Goal: Transaction & Acquisition: Purchase product/service

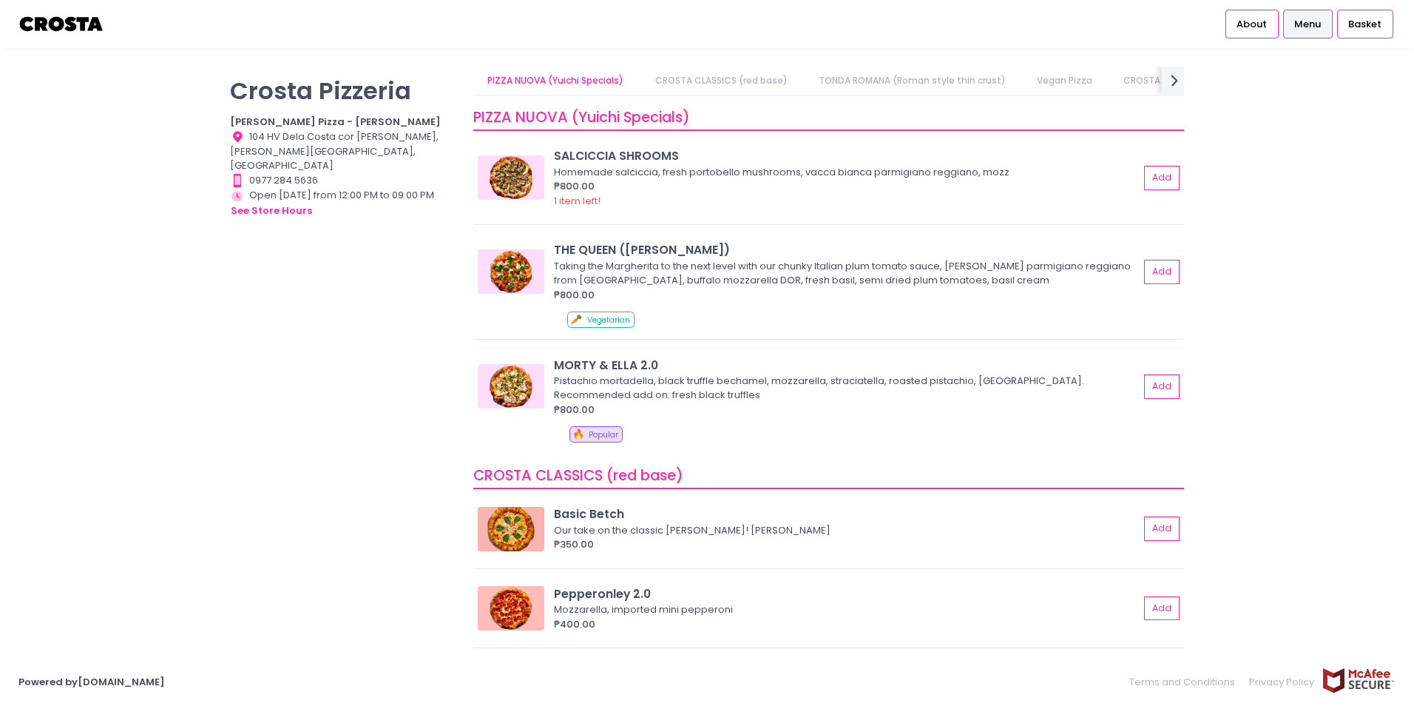
click at [818, 368] on div "MORTY & ELLA 2.0" at bounding box center [846, 365] width 585 height 17
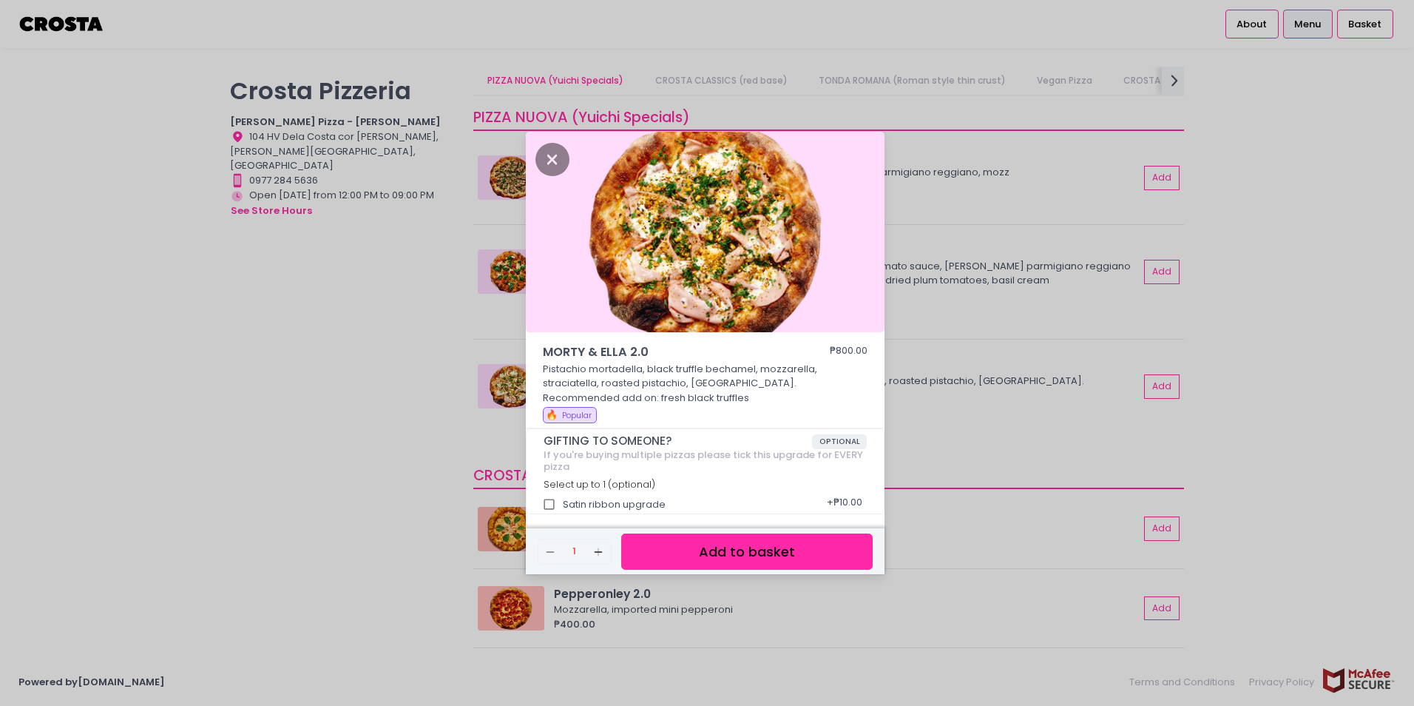
click at [696, 249] on img at bounding box center [705, 232] width 359 height 201
click at [551, 161] on icon "Close" at bounding box center [553, 159] width 34 height 33
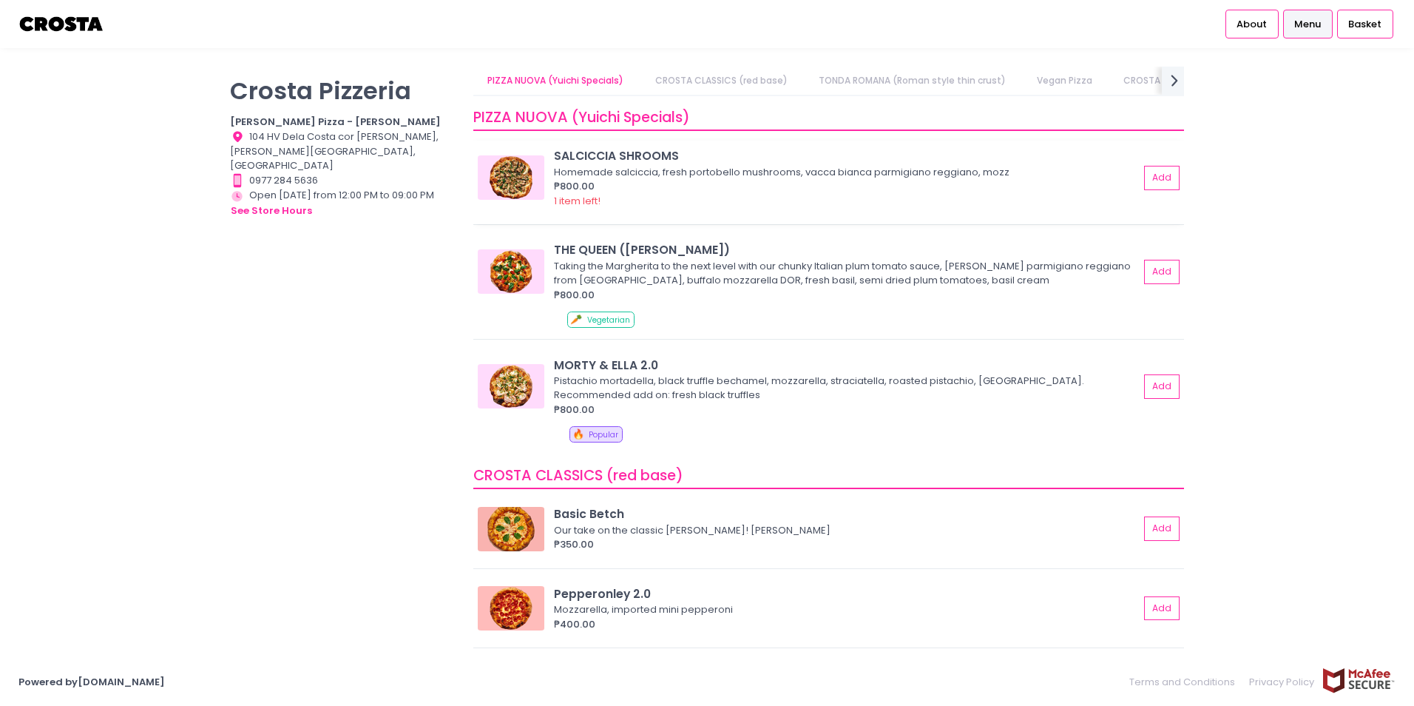
click at [702, 174] on div "Homemade salciccia, fresh portobello mushrooms, vacca bianca parmigiano reggian…" at bounding box center [844, 172] width 581 height 15
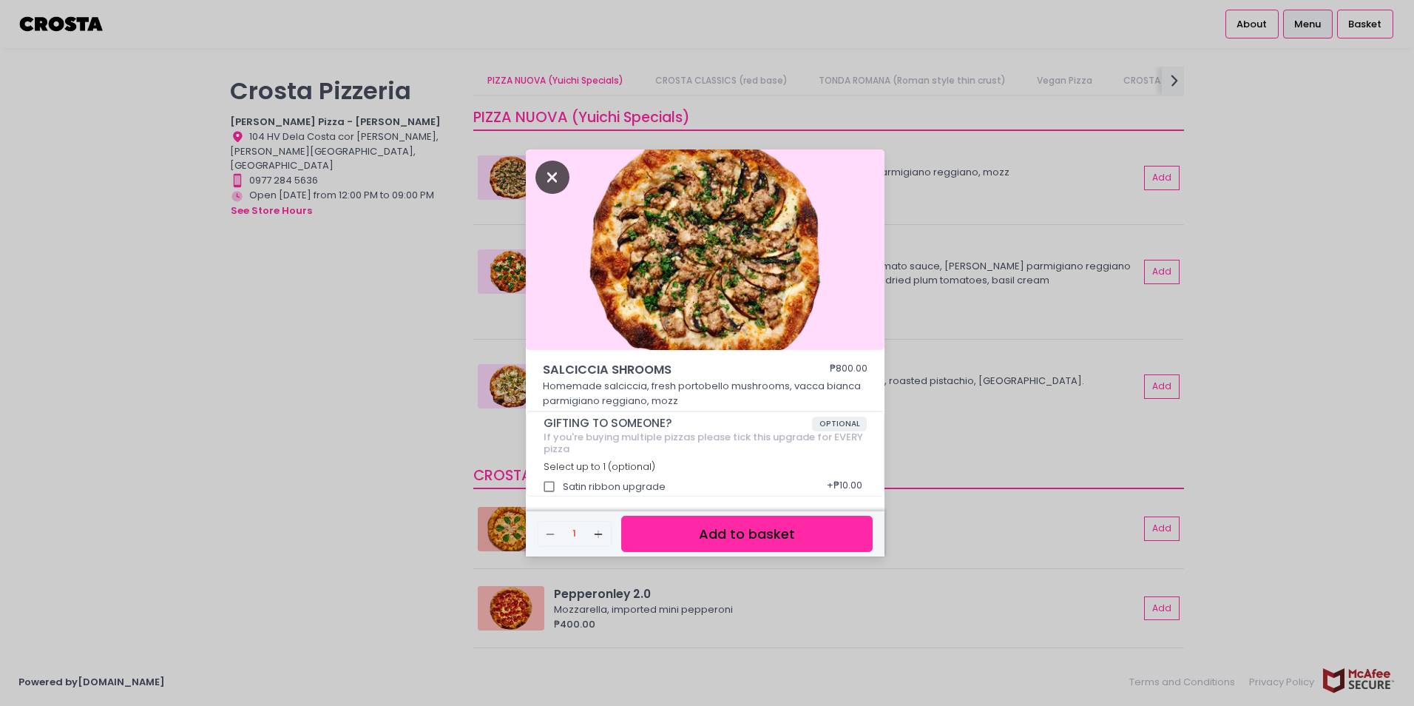
click at [547, 178] on icon "Close" at bounding box center [553, 177] width 34 height 33
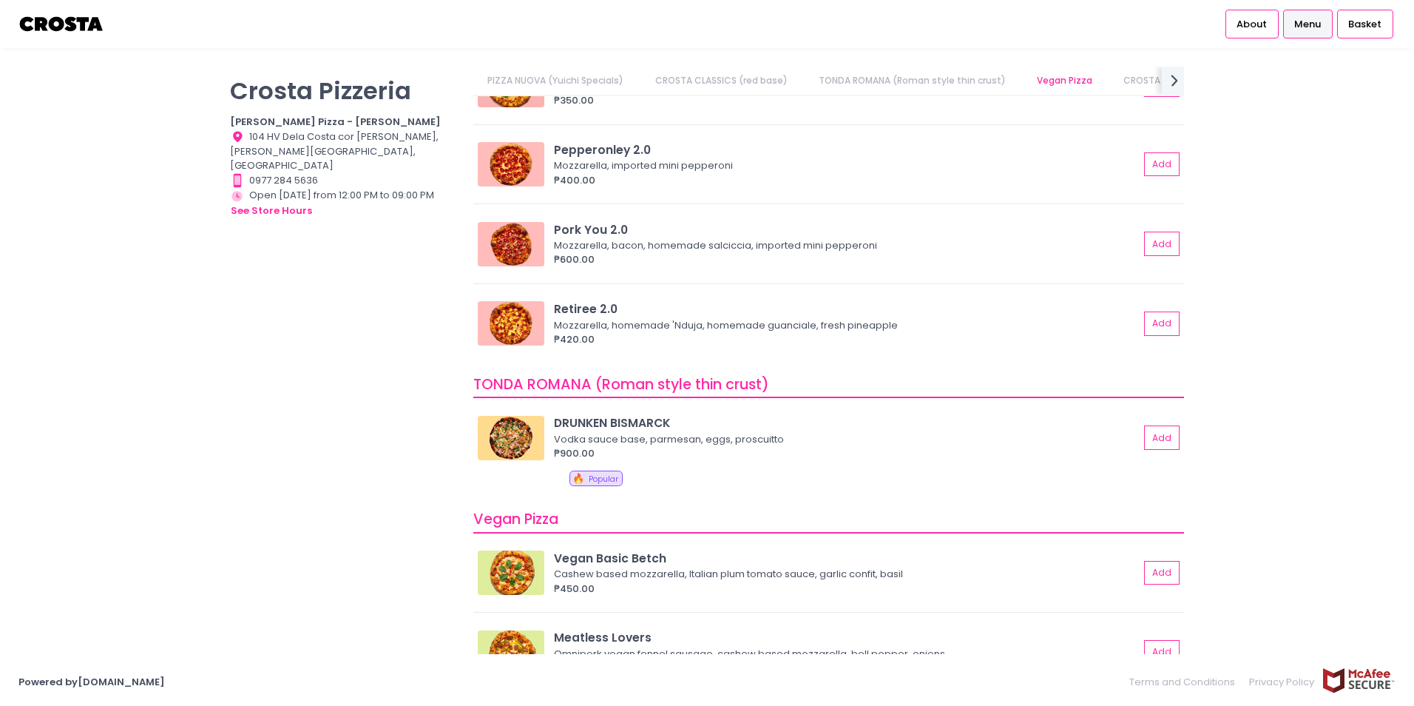
scroll to position [518, 0]
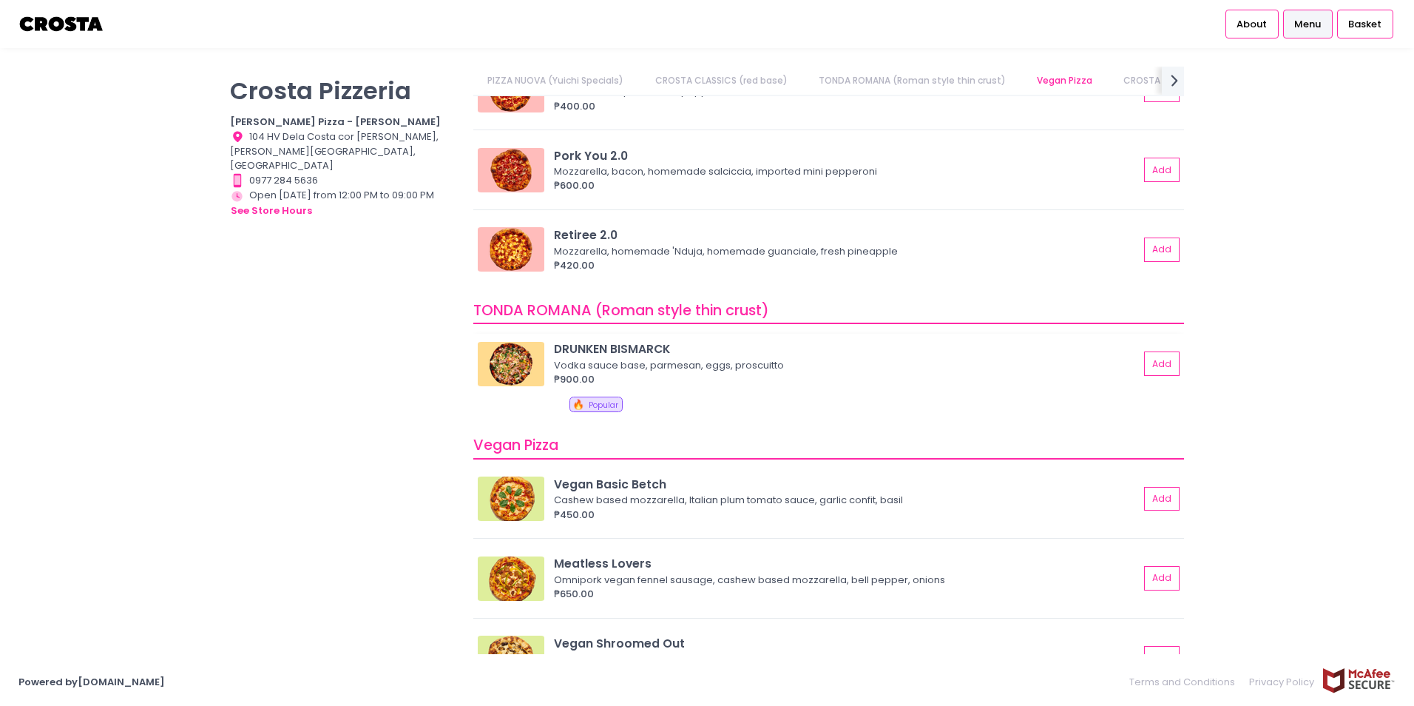
click at [512, 361] on img at bounding box center [511, 364] width 67 height 44
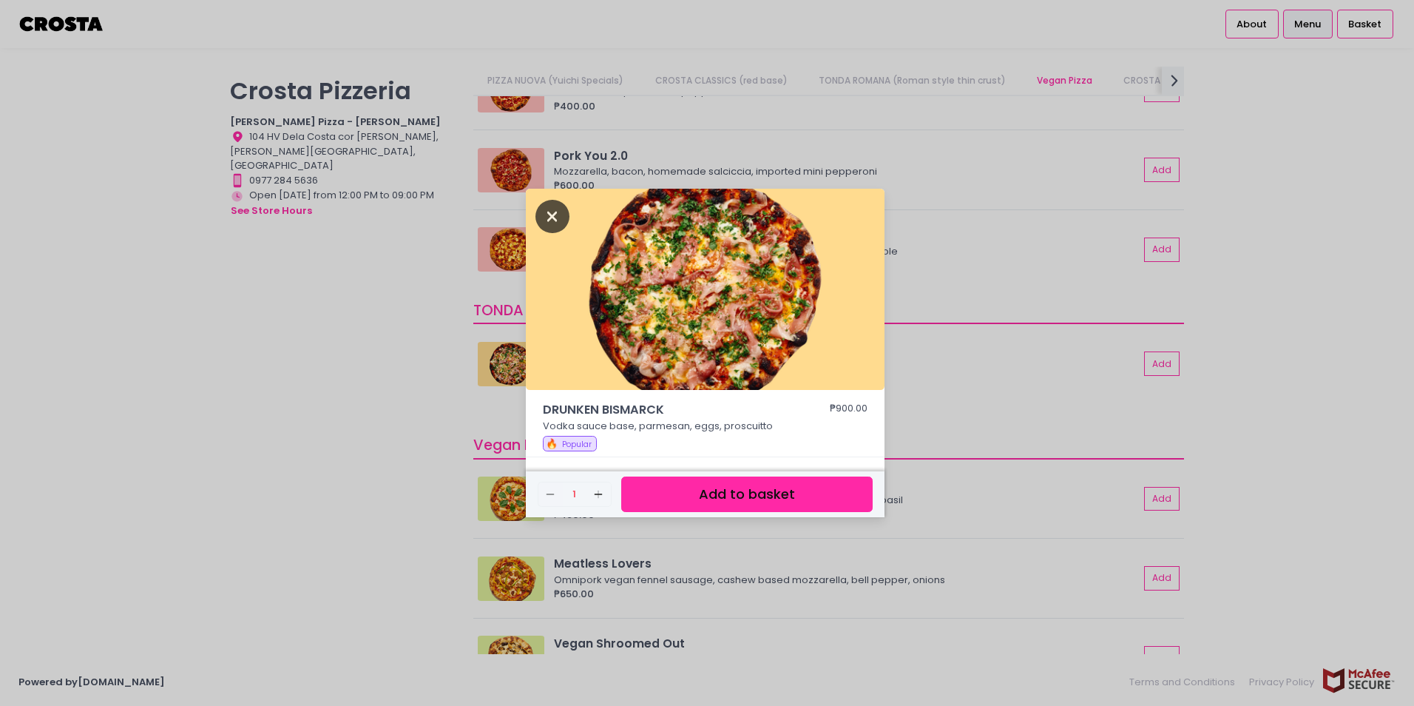
click at [543, 207] on icon "Close" at bounding box center [553, 216] width 34 height 33
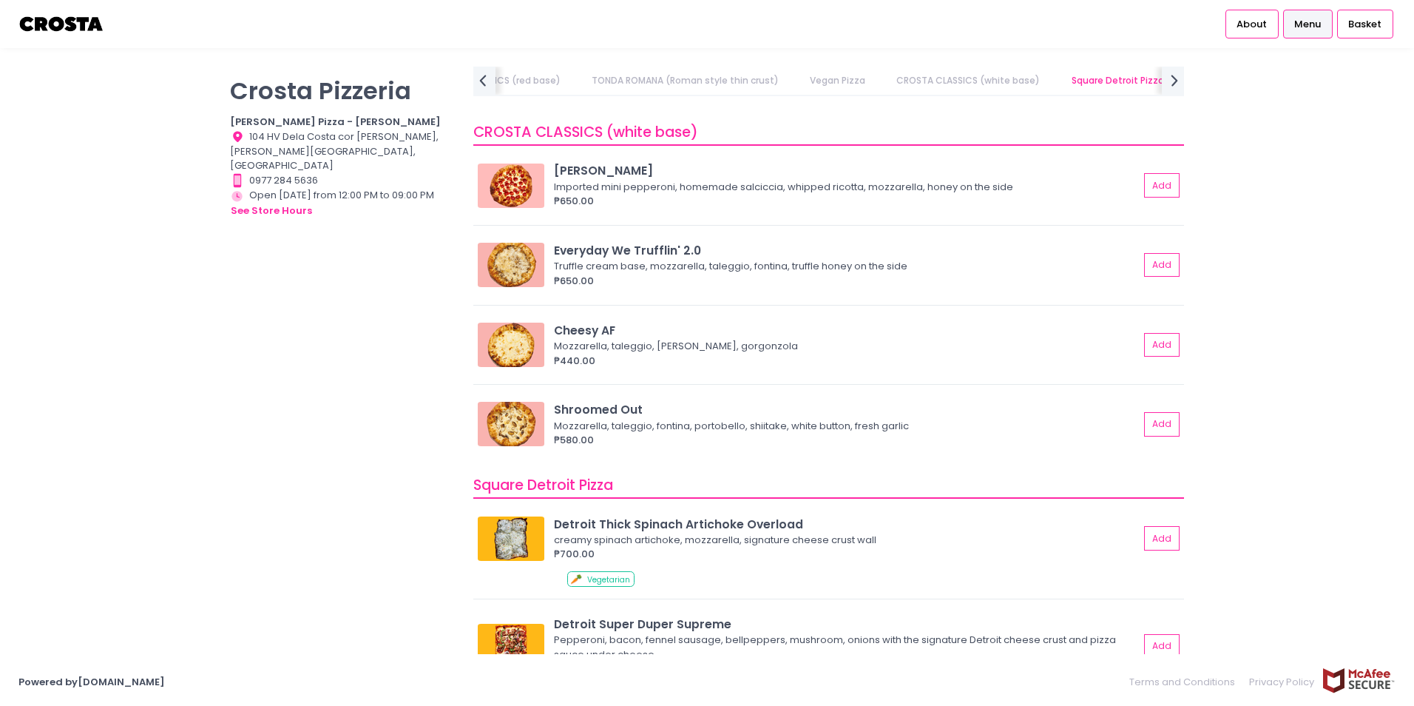
scroll to position [1405, 0]
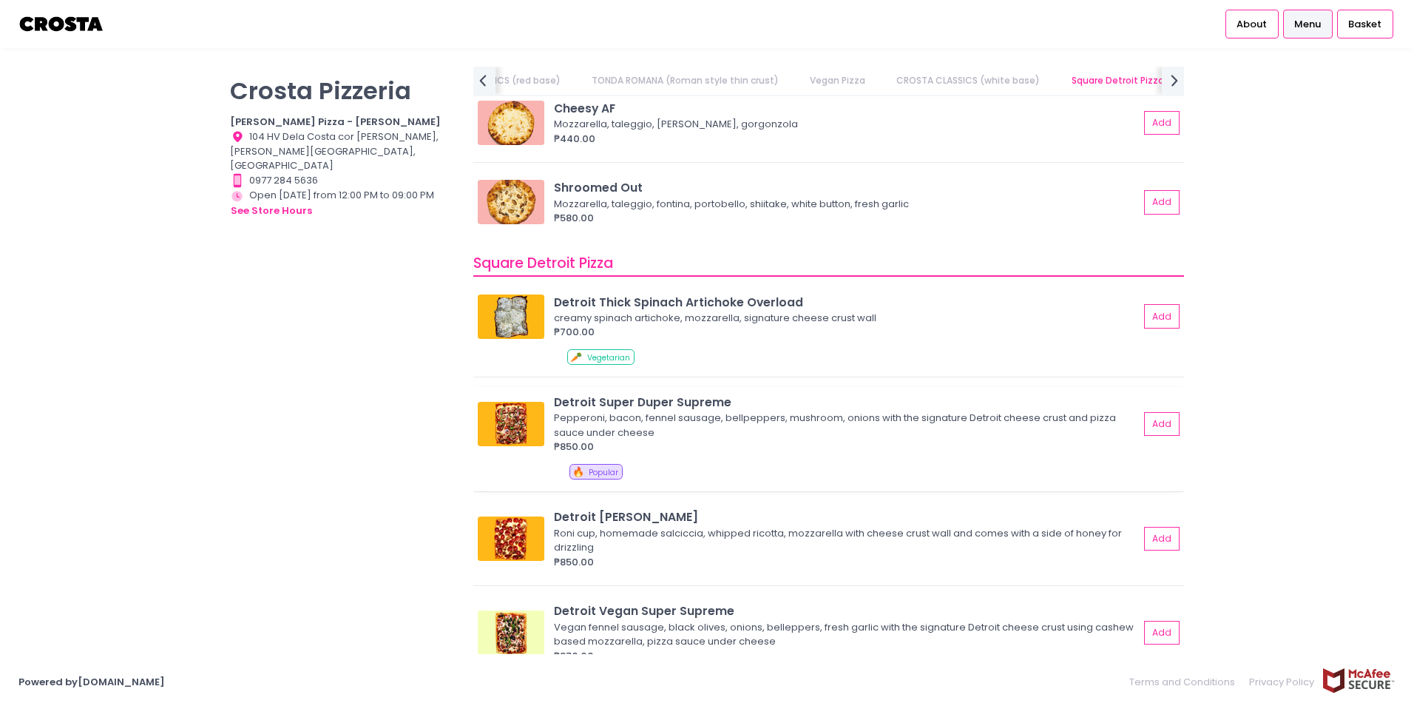
click at [521, 417] on img at bounding box center [511, 424] width 67 height 44
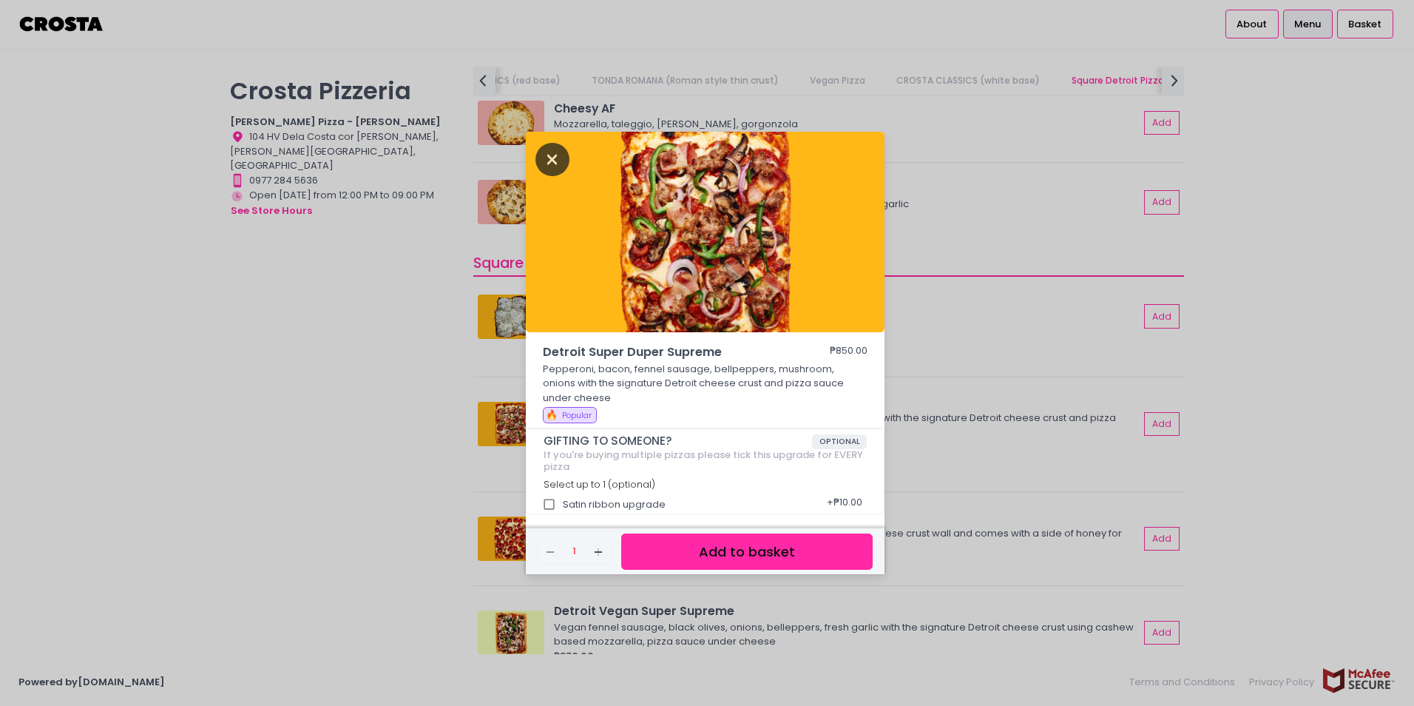
click at [550, 162] on icon "Close" at bounding box center [553, 159] width 34 height 33
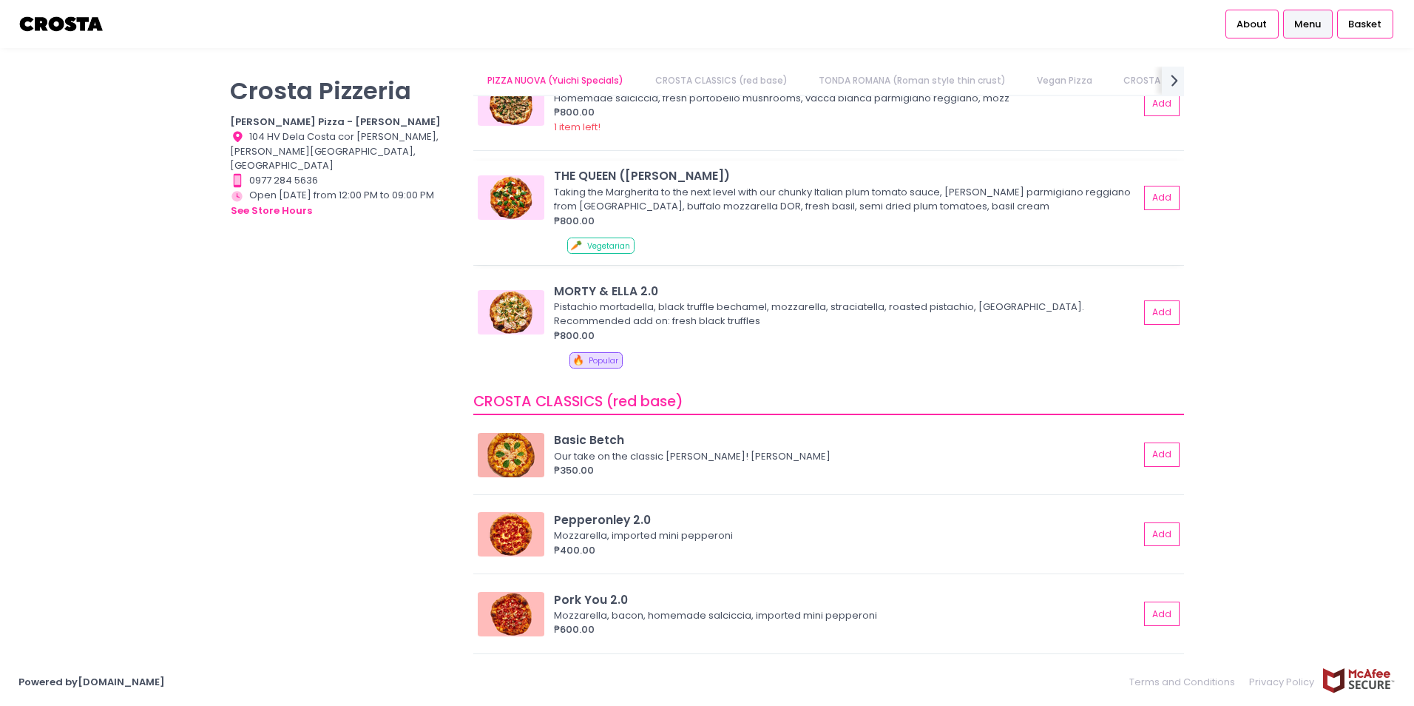
scroll to position [0, 0]
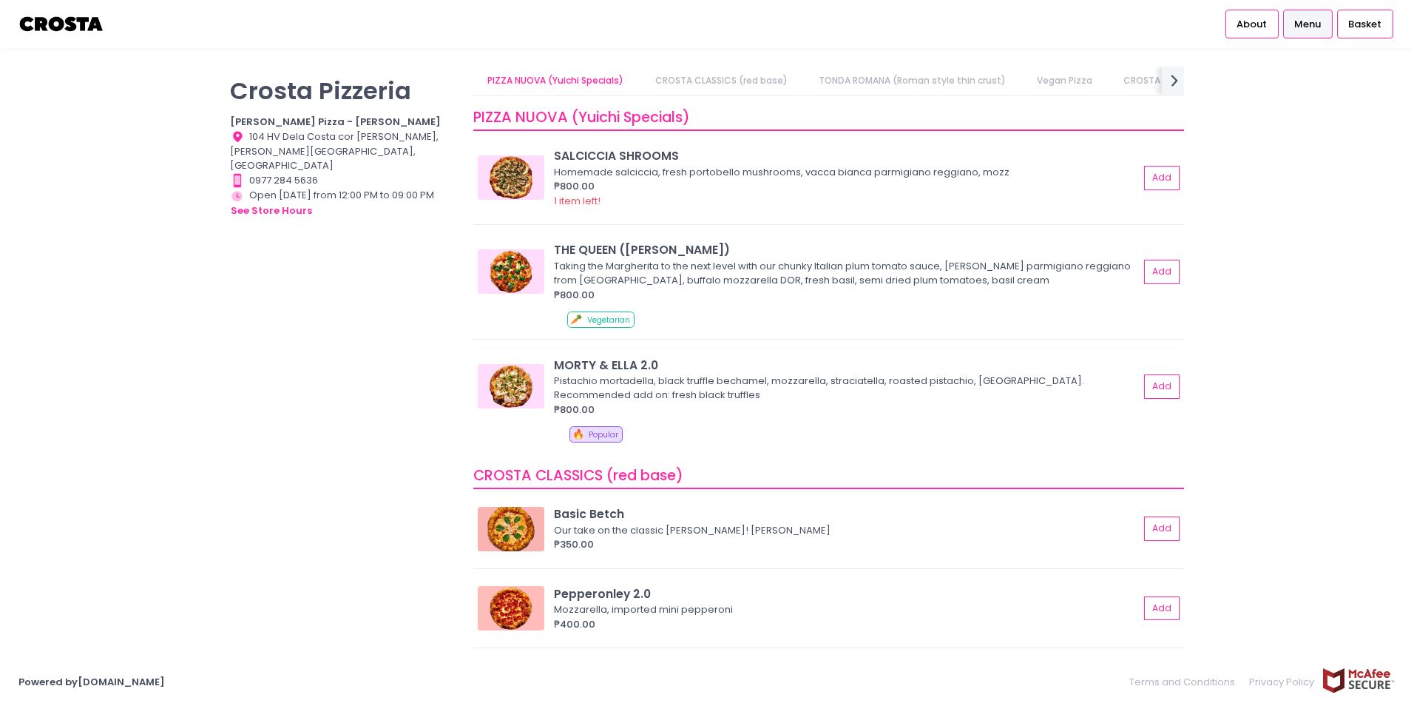
click at [502, 385] on img at bounding box center [511, 386] width 67 height 44
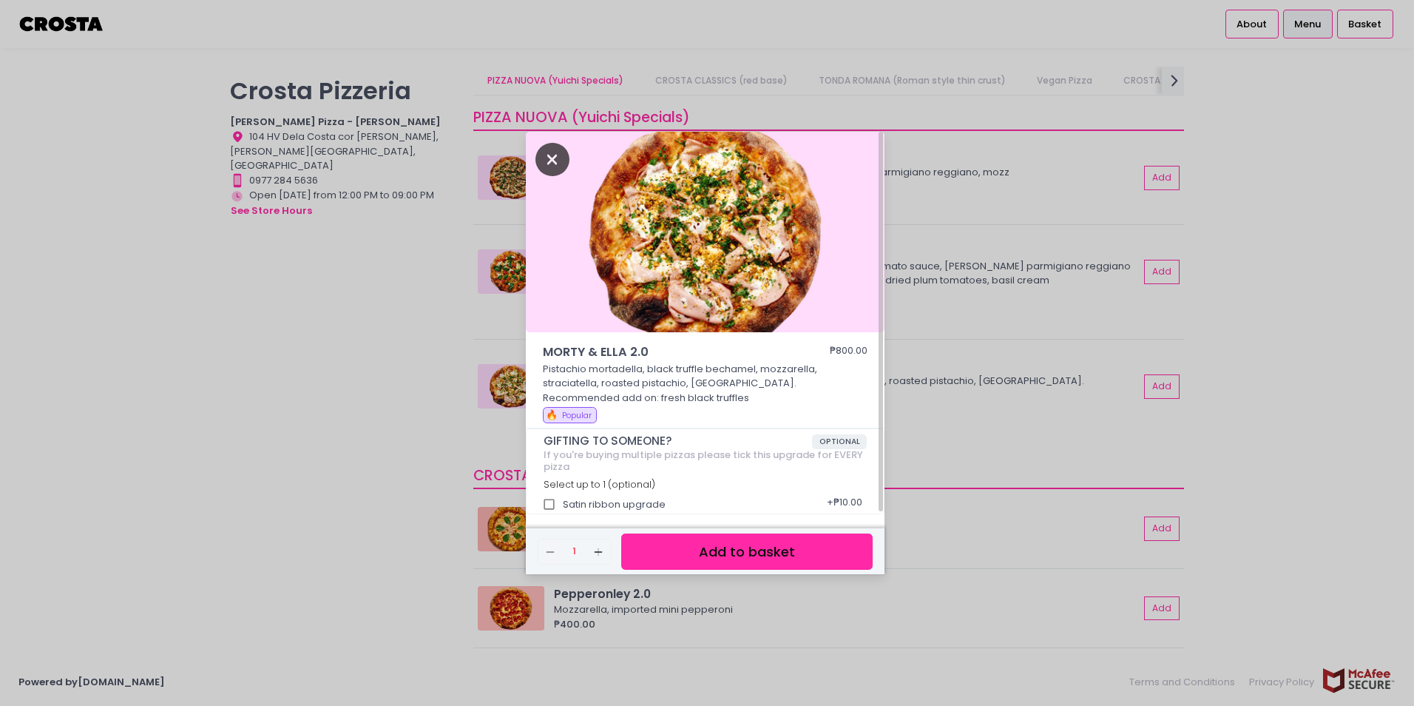
click at [543, 161] on icon "Close" at bounding box center [553, 159] width 34 height 33
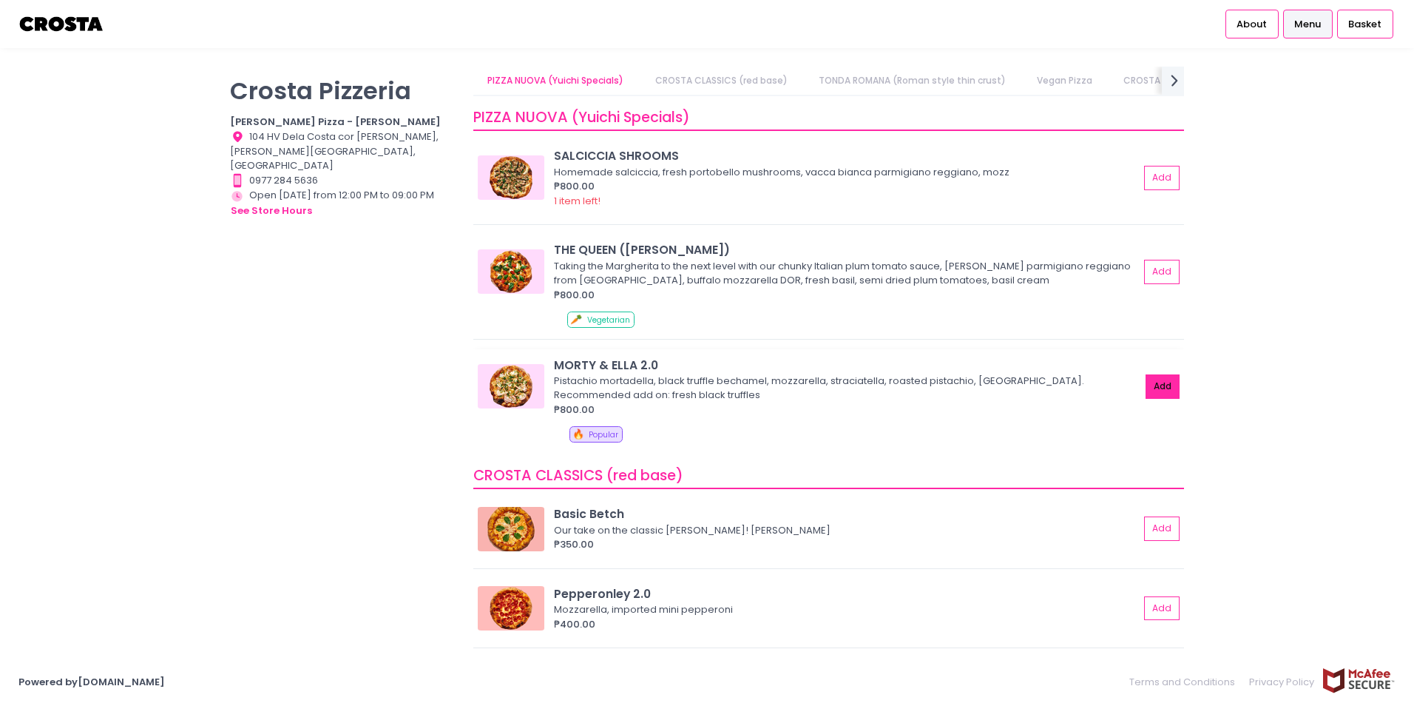
click at [1149, 389] on button "Add" at bounding box center [1163, 386] width 34 height 24
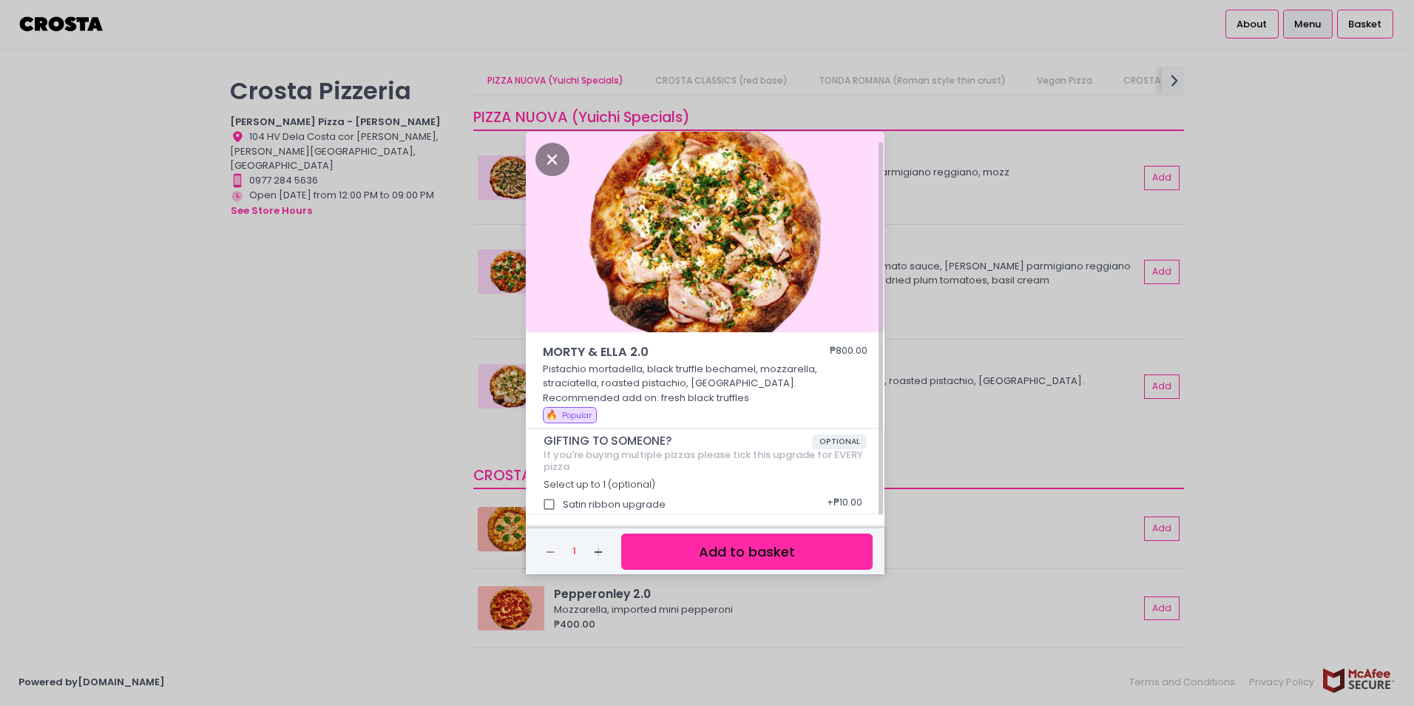
scroll to position [7, 0]
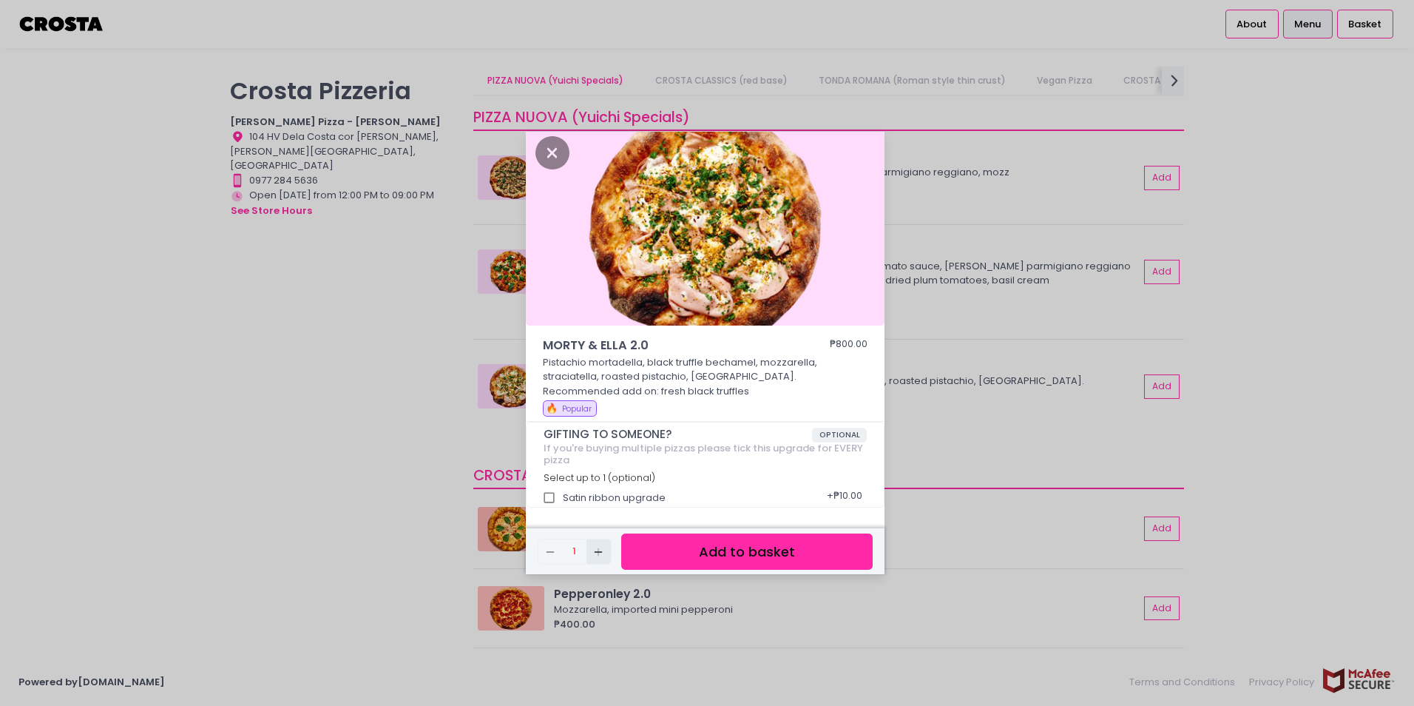
click at [599, 546] on icon "Add Created with Sketch." at bounding box center [598, 552] width 12 height 12
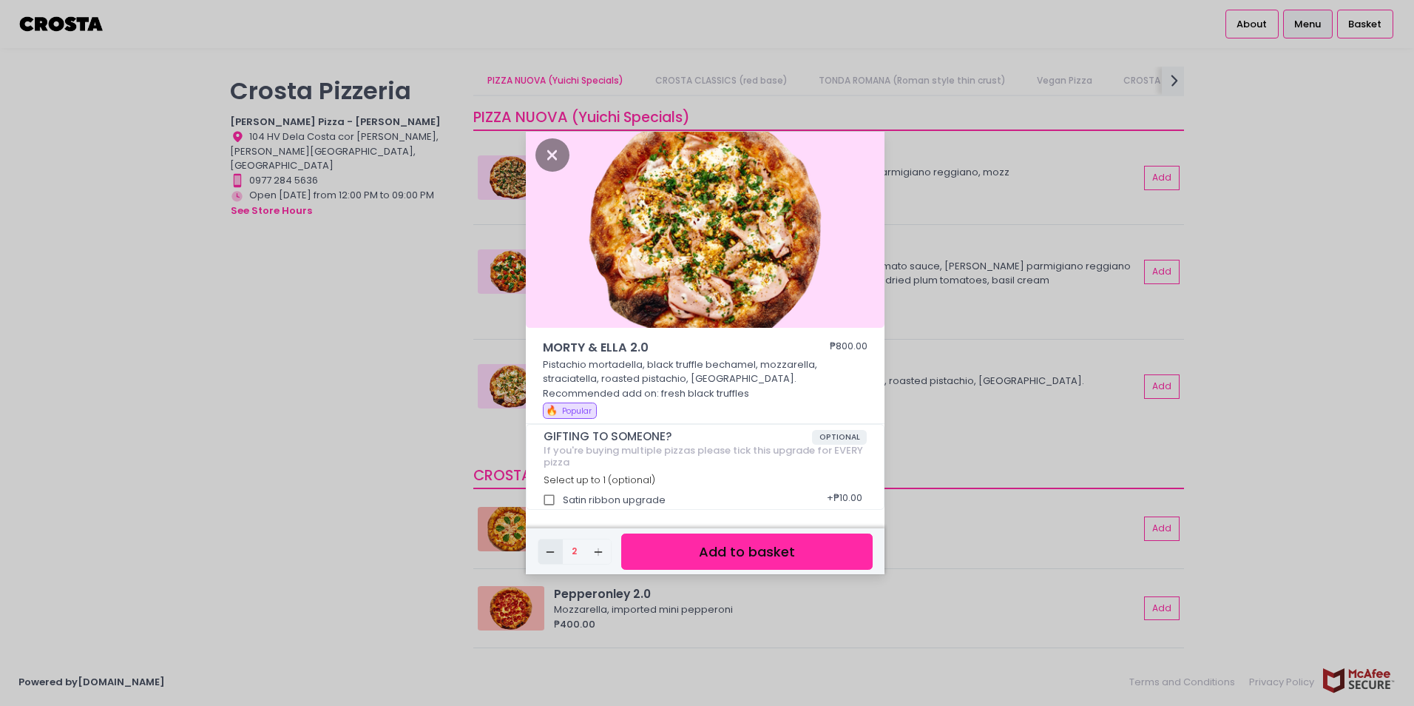
click at [552, 553] on icon "Remove Created with Sketch." at bounding box center [550, 552] width 12 height 12
click at [547, 154] on icon "Close" at bounding box center [553, 154] width 34 height 33
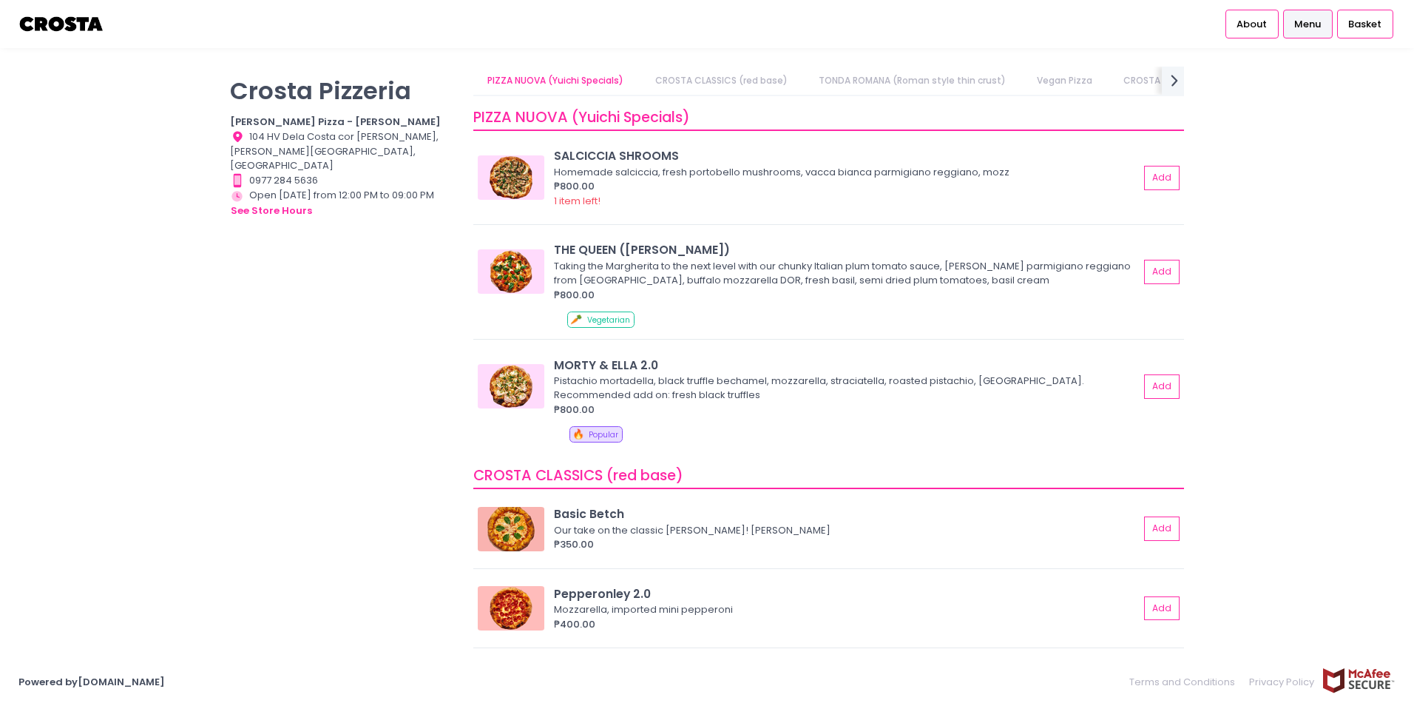
click at [758, 84] on link "CROSTA CLASSICS (red base)" at bounding box center [721, 81] width 161 height 28
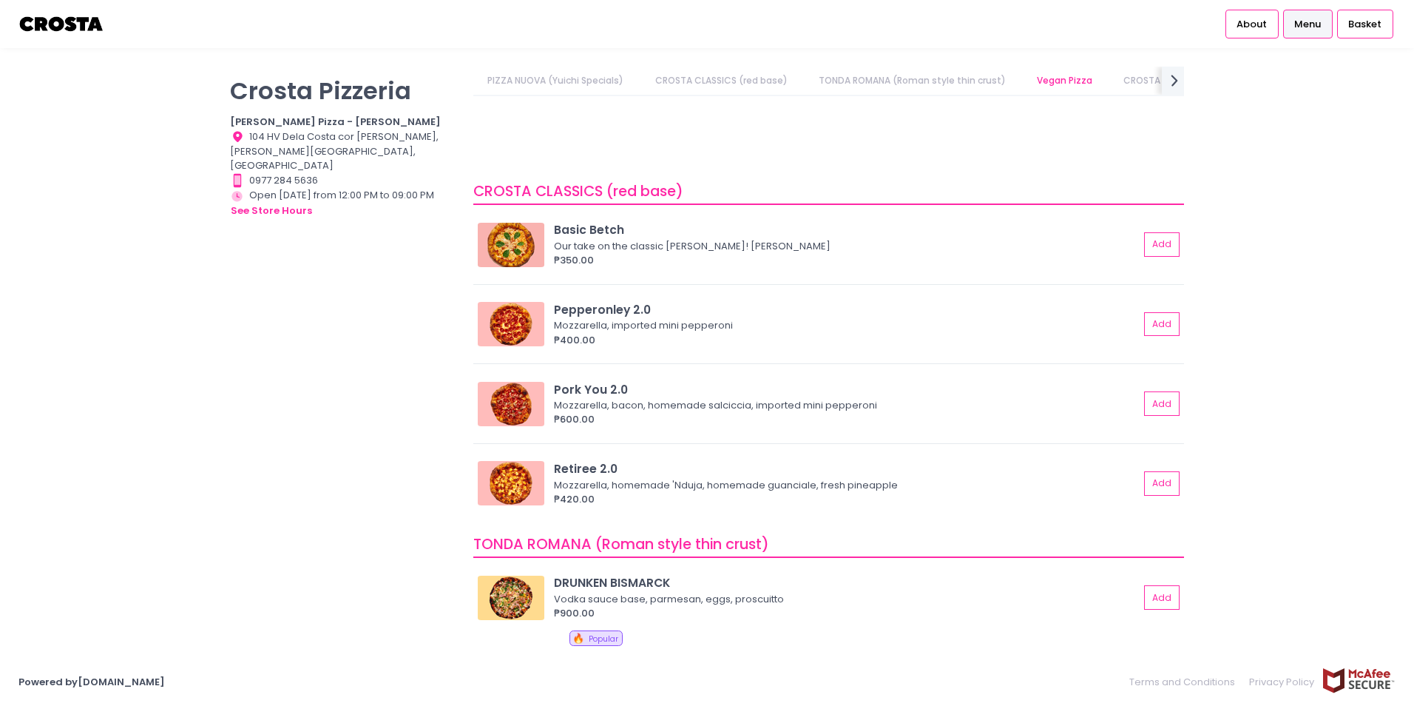
scroll to position [358, 0]
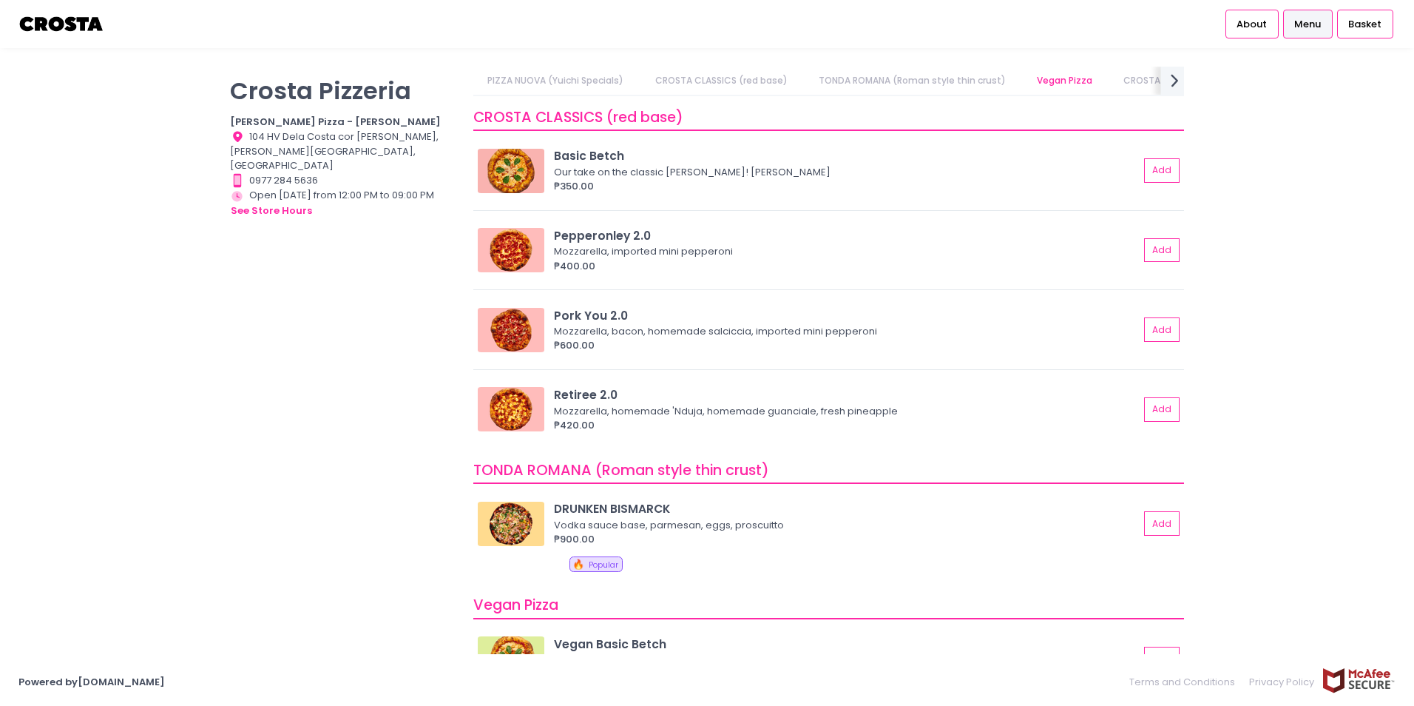
click at [1174, 85] on icon at bounding box center [1174, 80] width 7 height 13
click at [1174, 85] on link "DRINKS" at bounding box center [1169, 81] width 59 height 28
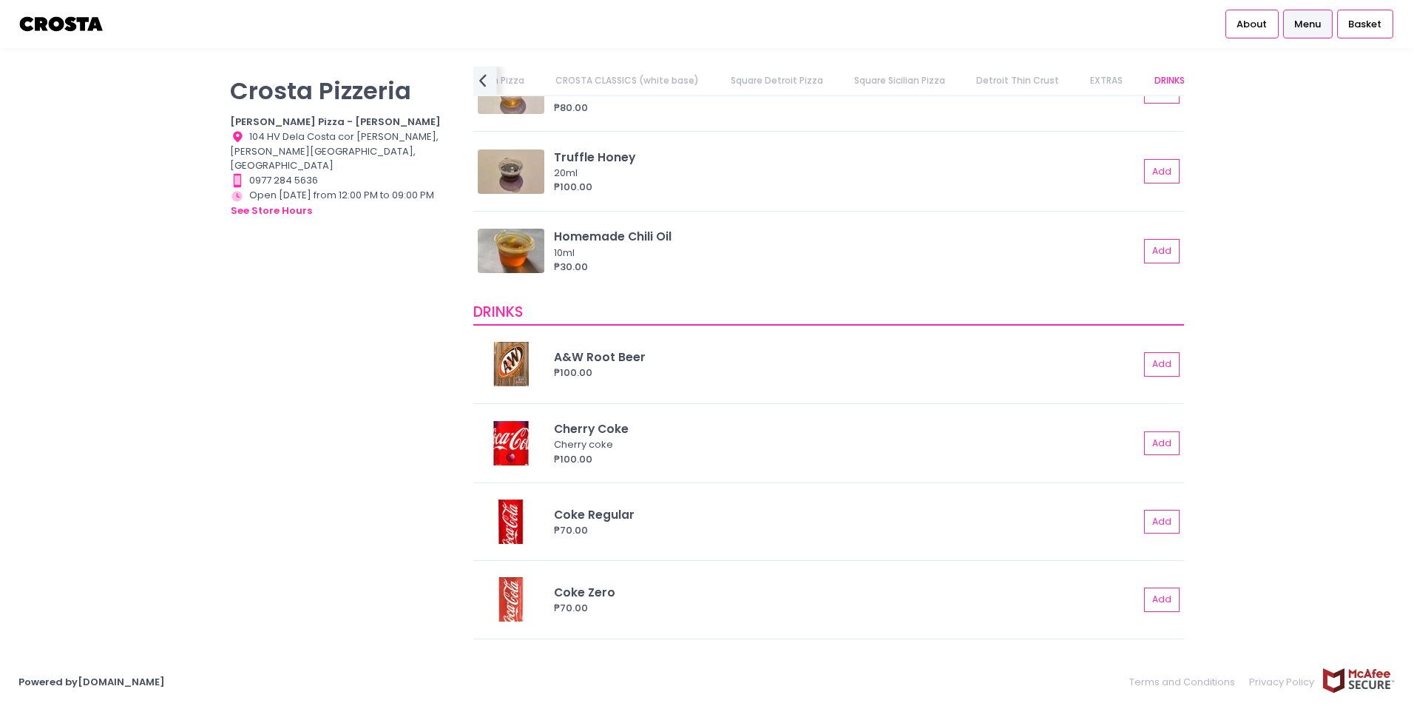
click at [485, 74] on icon "prev Created with Sketch." at bounding box center [482, 80] width 21 height 21
click at [572, 74] on link "CROSTA CLASSICS (red base)" at bounding box center [573, 81] width 161 height 28
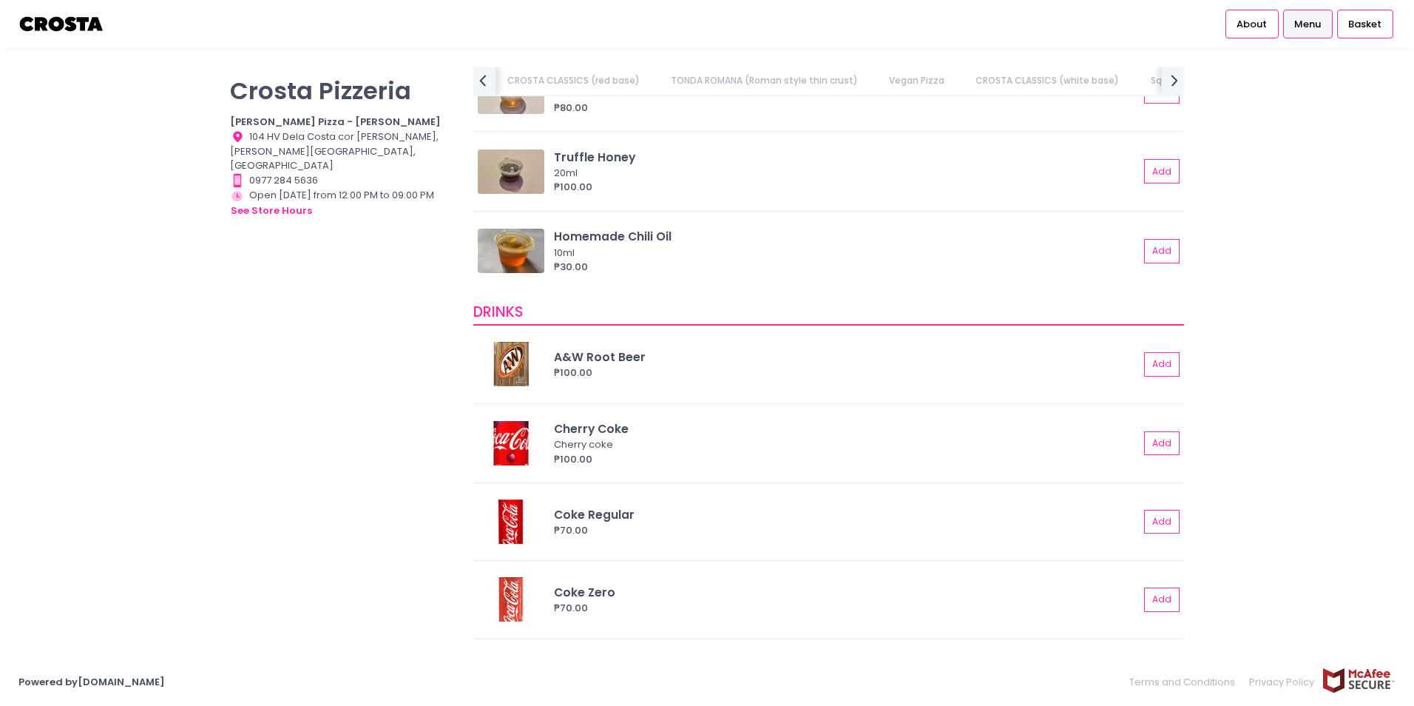
scroll to position [358, 0]
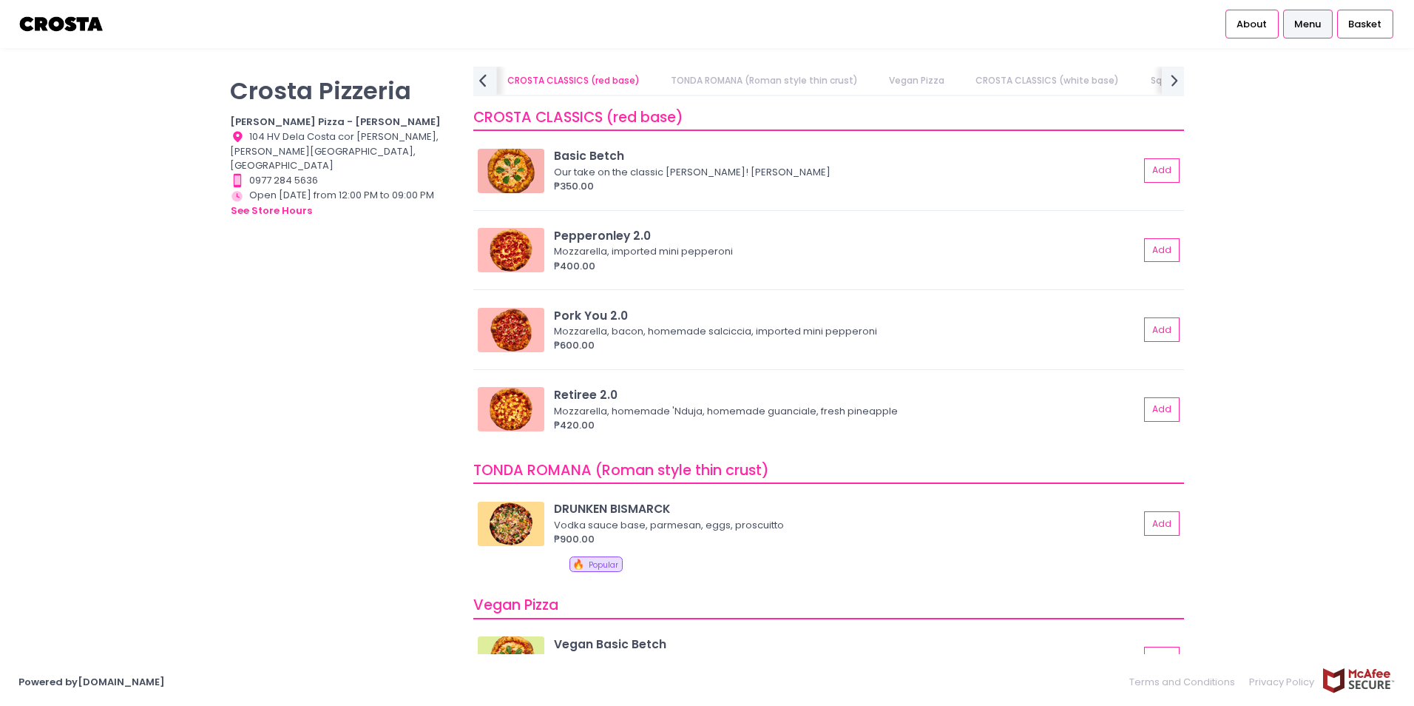
click at [493, 82] on icon "prev Created with Sketch." at bounding box center [482, 80] width 21 height 21
click at [493, 82] on link "PIZZA NUOVA (Yuichi Specials)" at bounding box center [555, 81] width 165 height 28
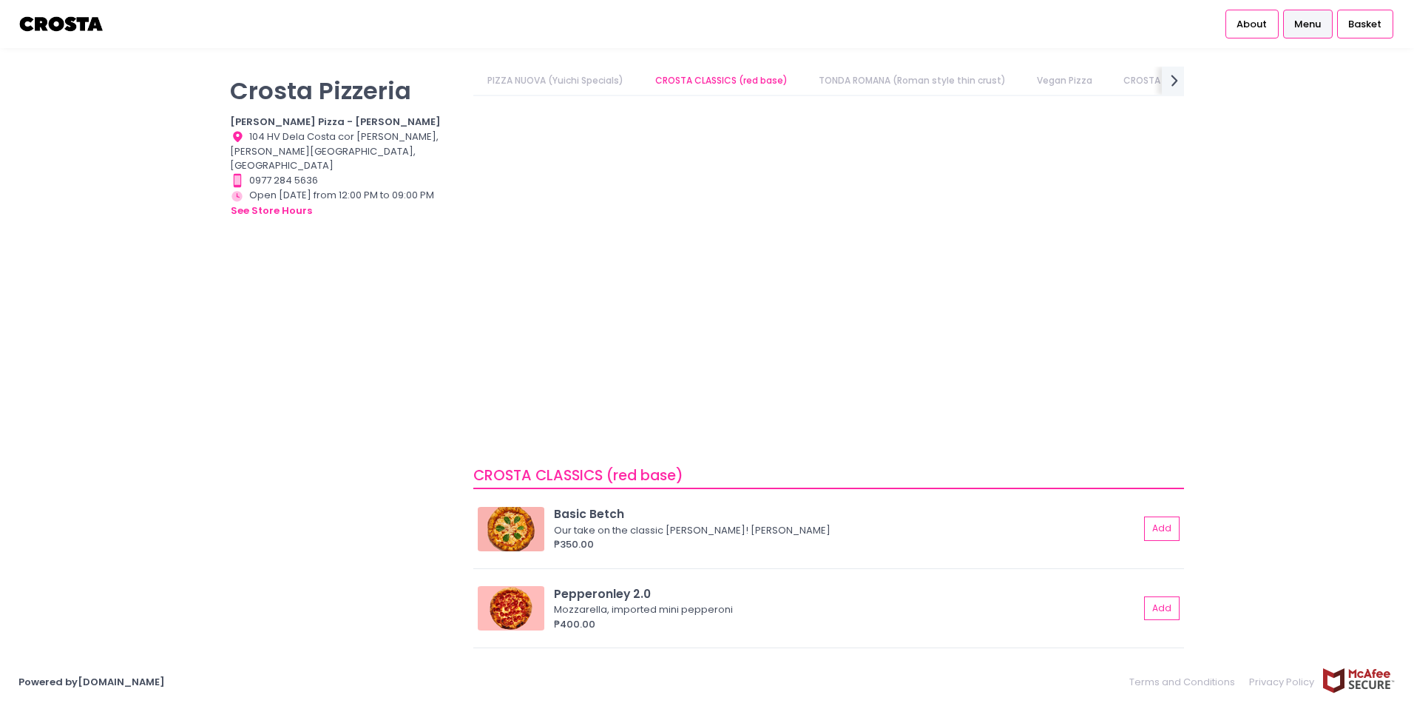
click at [493, 82] on link "PIZZA NUOVA (Yuichi Specials)" at bounding box center [555, 81] width 165 height 28
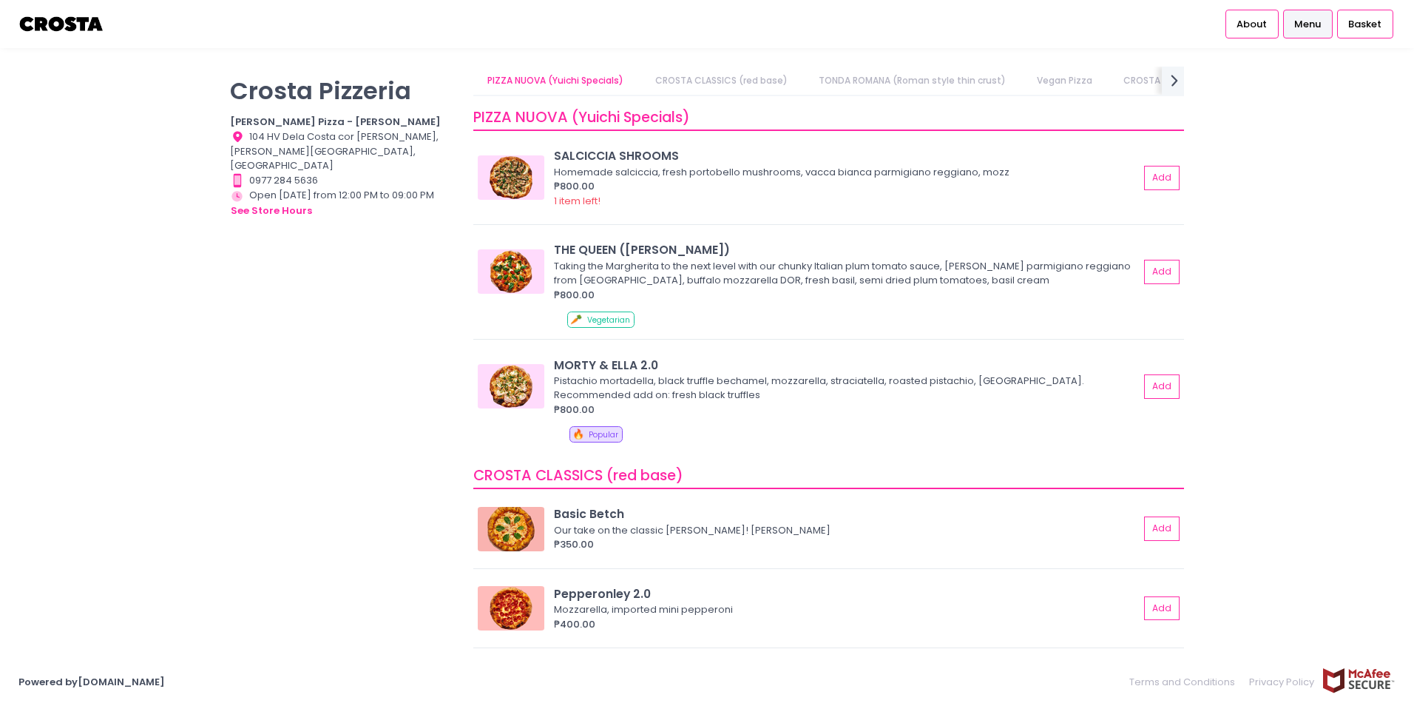
drag, startPoint x: 493, startPoint y: 82, endPoint x: 425, endPoint y: 301, distance: 229.1
click at [425, 301] on div "[PERSON_NAME] Pizzeria [PERSON_NAME] Pizza - [PERSON_NAME] Location Created wit…" at bounding box center [342, 346] width 243 height 558
drag, startPoint x: 594, startPoint y: 82, endPoint x: 587, endPoint y: 84, distance: 7.7
click at [587, 84] on link "PIZZA NUOVA (Yuichi Specials)" at bounding box center [555, 81] width 165 height 28
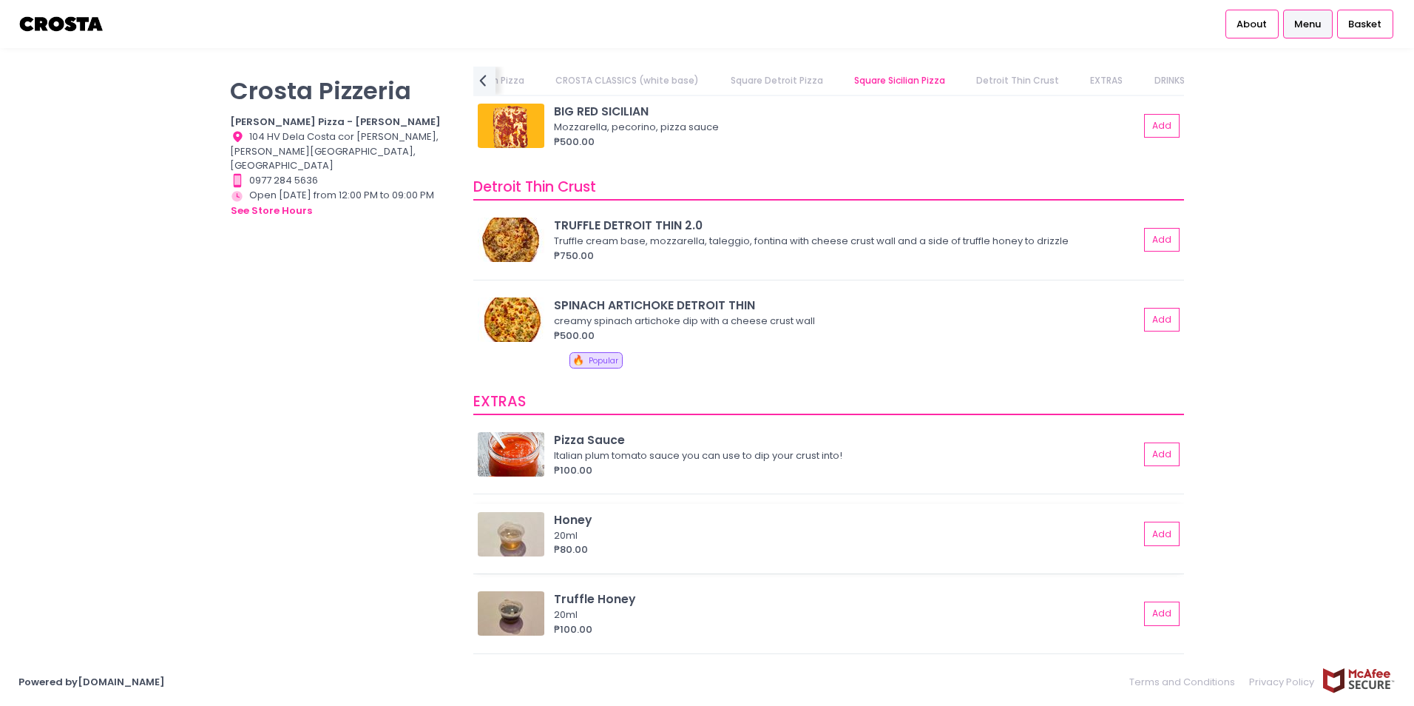
scroll to position [2316, 0]
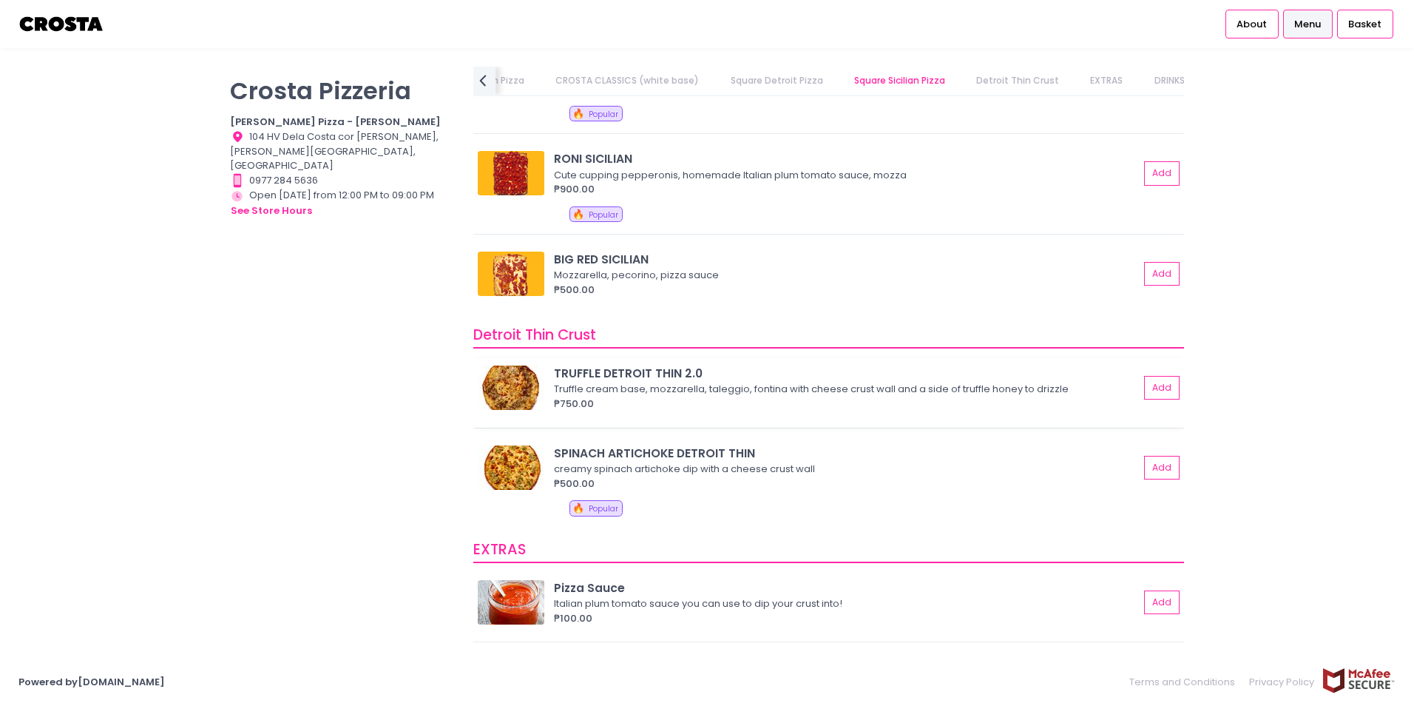
click at [530, 386] on img at bounding box center [511, 387] width 67 height 44
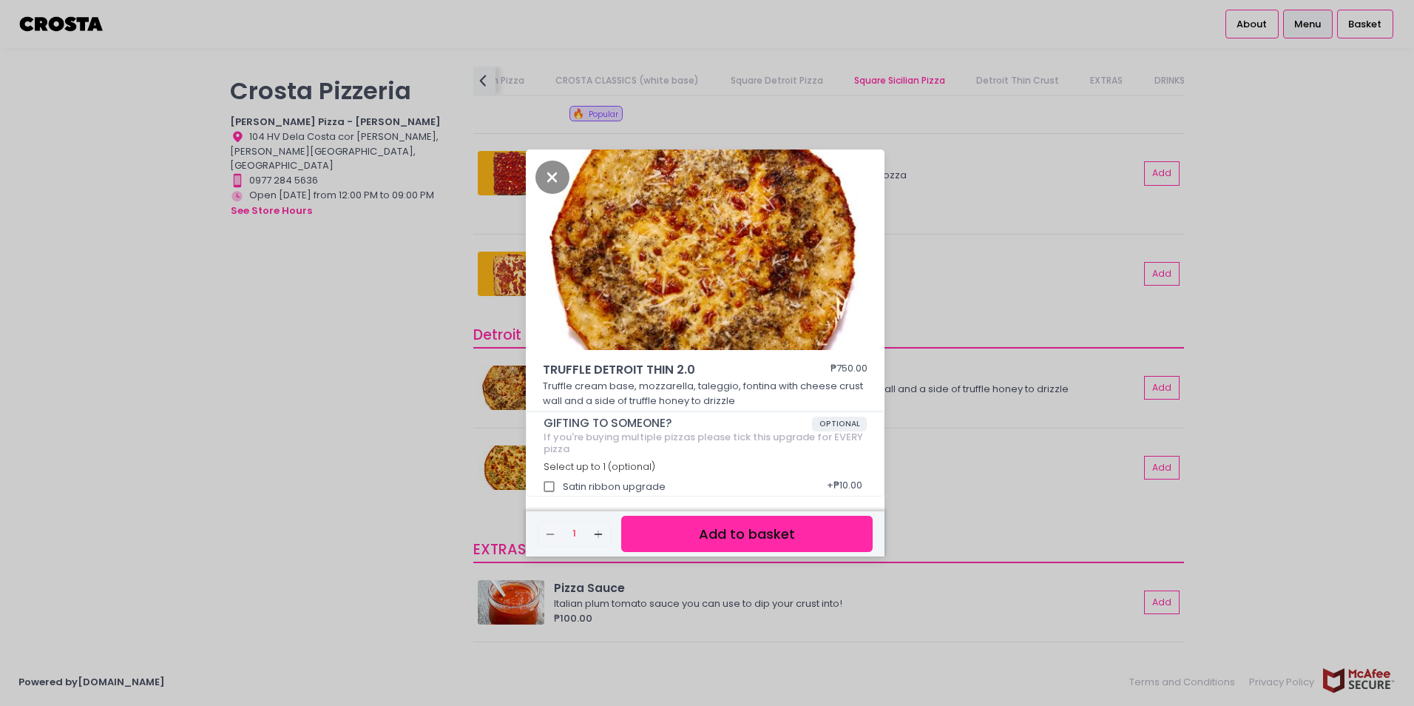
scroll to position [4, 0]
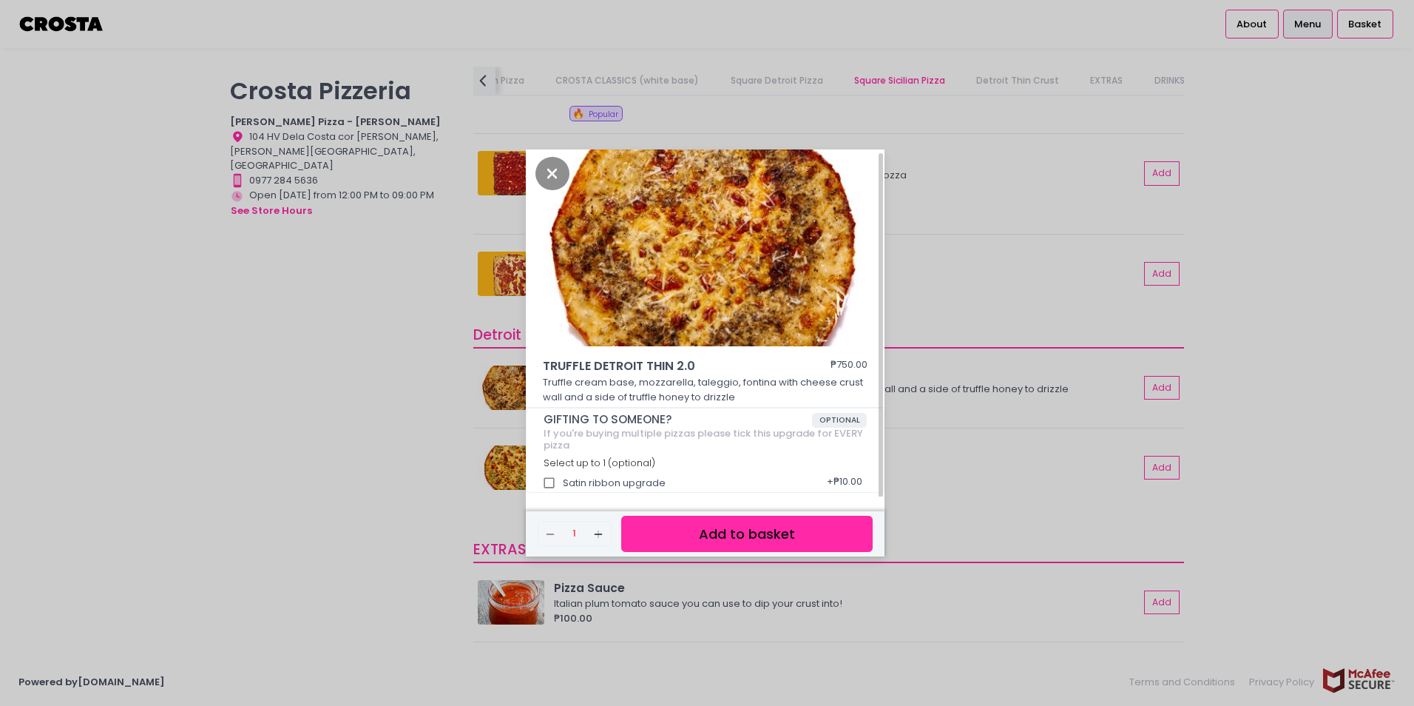
click at [628, 385] on p "Truffle cream base, mozzarella, taleggio, fontina with cheese crust wall and a …" at bounding box center [705, 389] width 325 height 29
click at [549, 168] on icon "Close" at bounding box center [553, 173] width 34 height 33
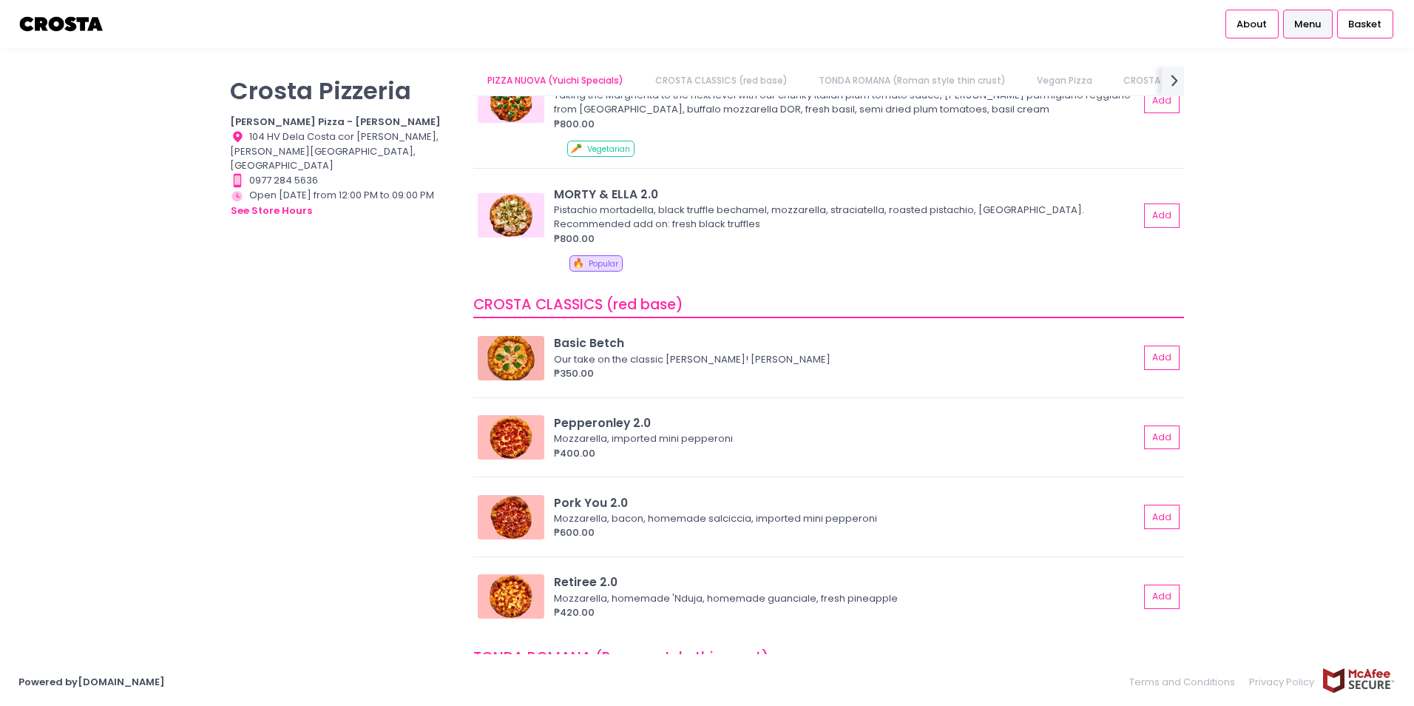
scroll to position [0, 0]
